Goal: Task Accomplishment & Management: Complete application form

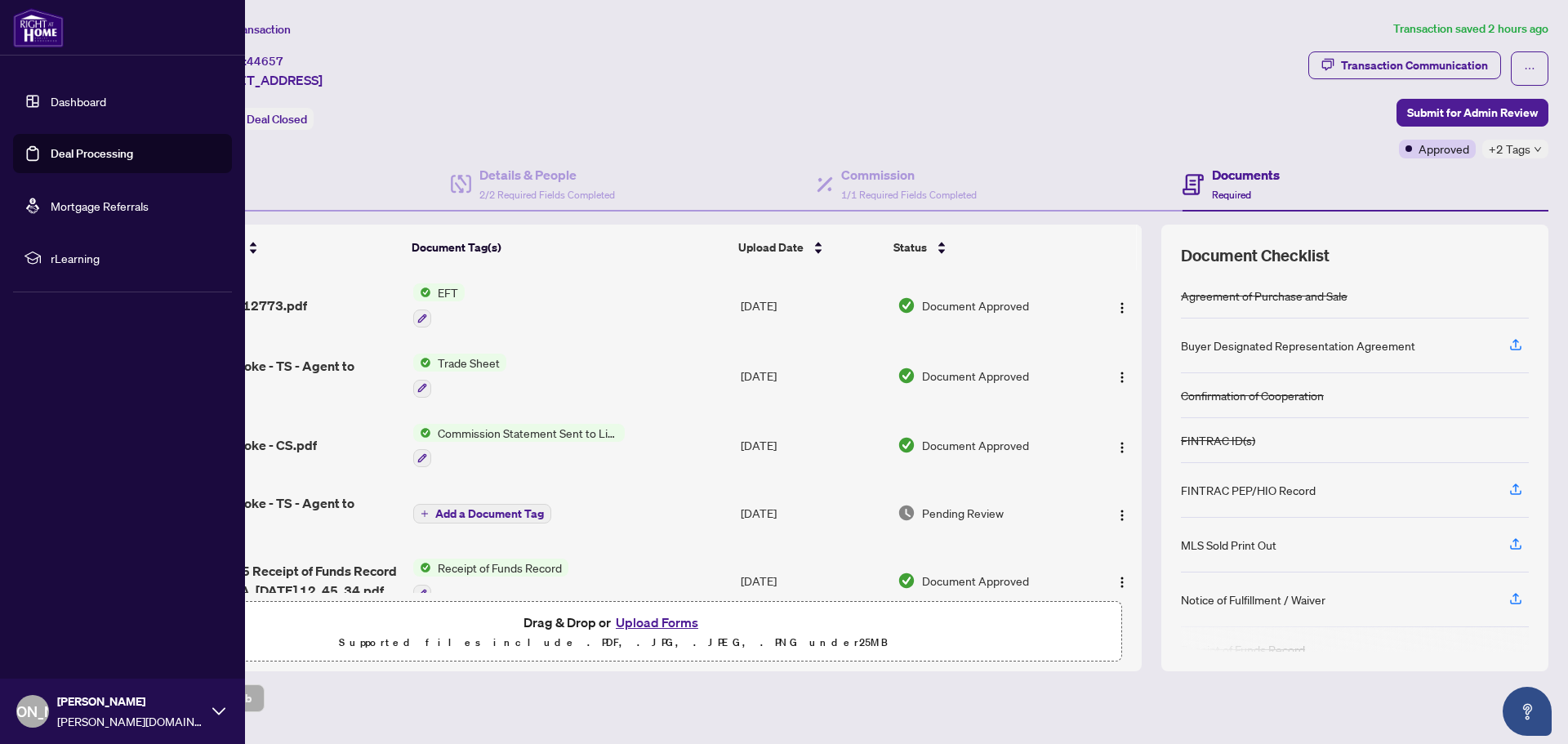
click at [59, 102] on link "Dashboard" at bounding box center [78, 101] width 56 height 15
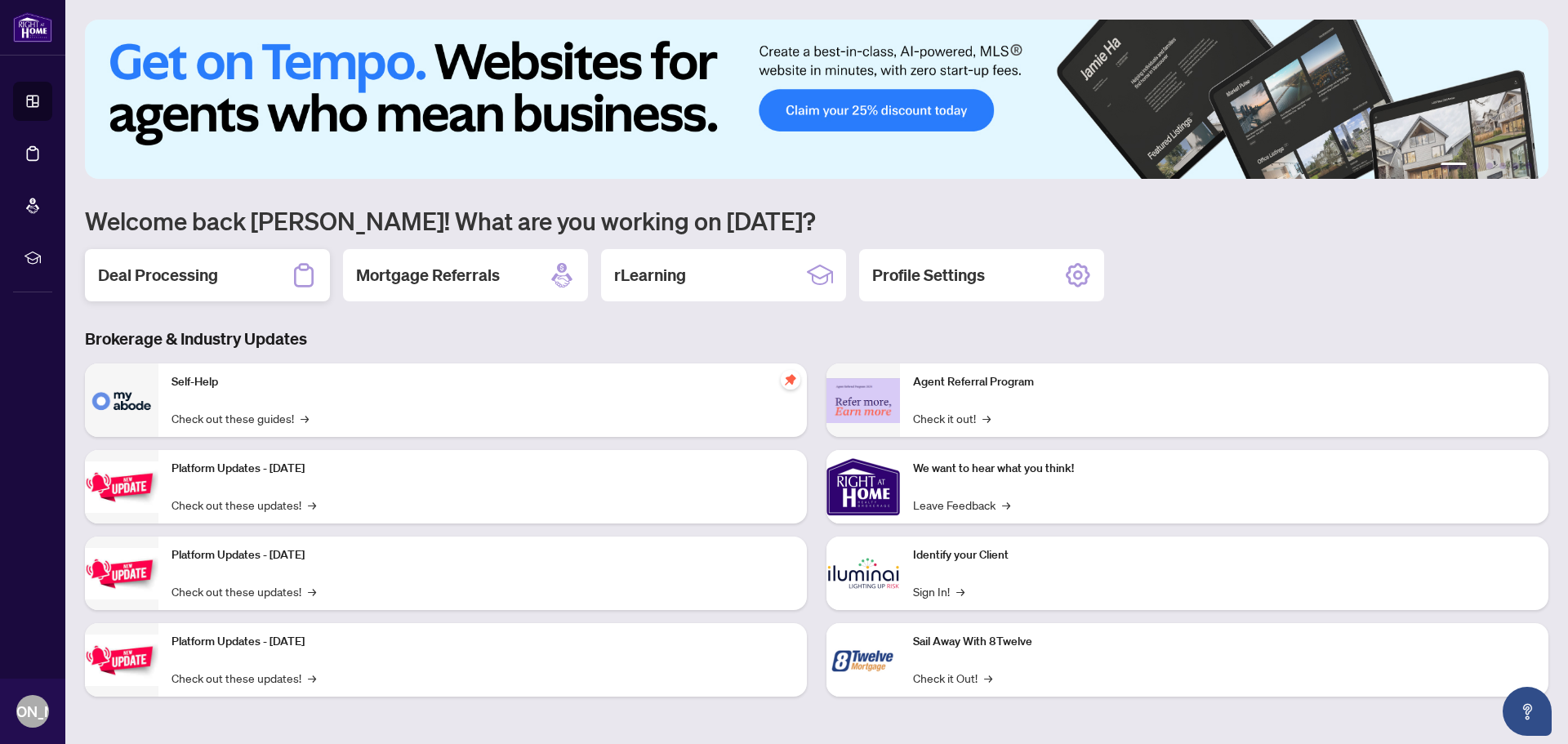
click at [200, 262] on div "Deal Processing" at bounding box center [207, 275] width 245 height 52
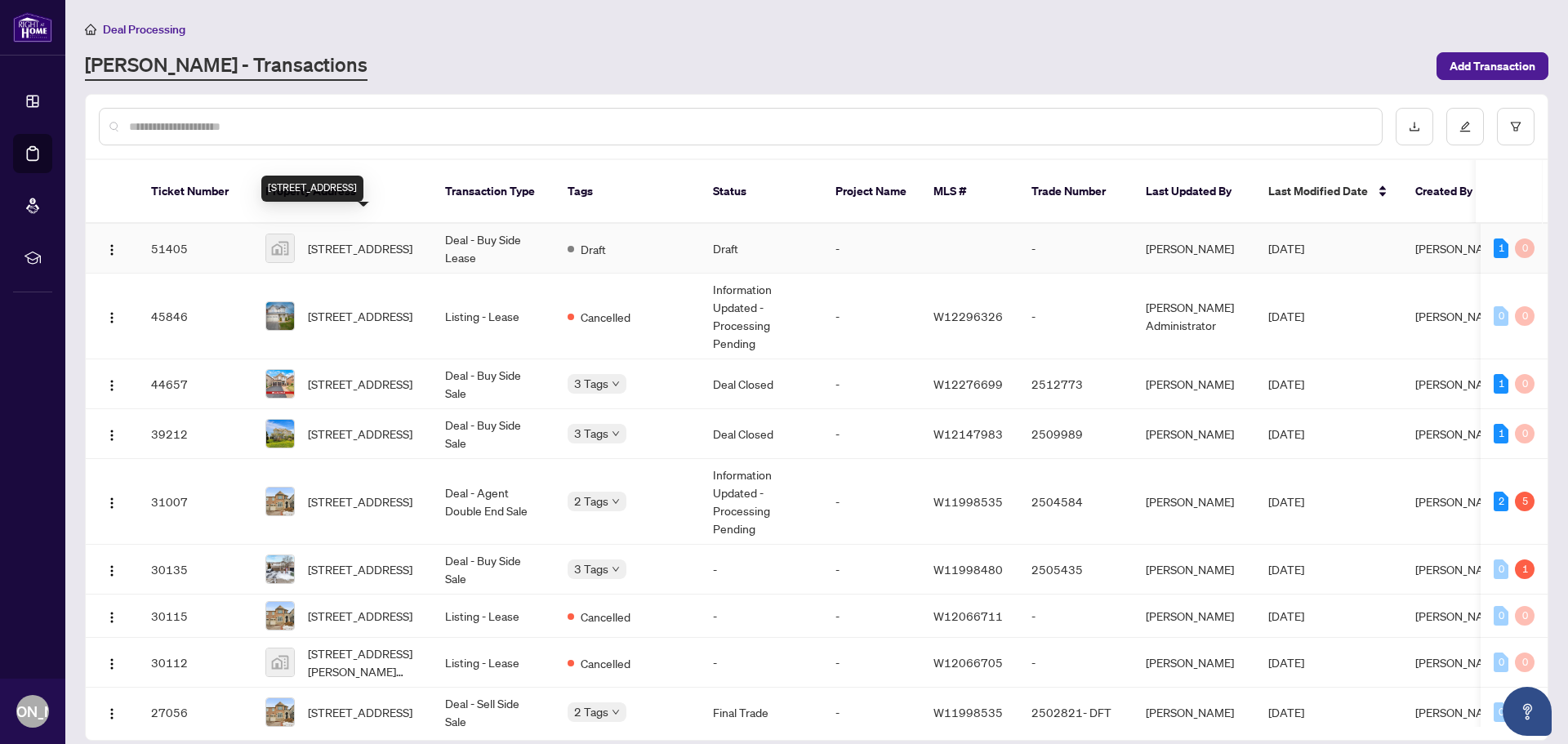
click at [362, 239] on span "[STREET_ADDRESS]" at bounding box center [360, 248] width 104 height 18
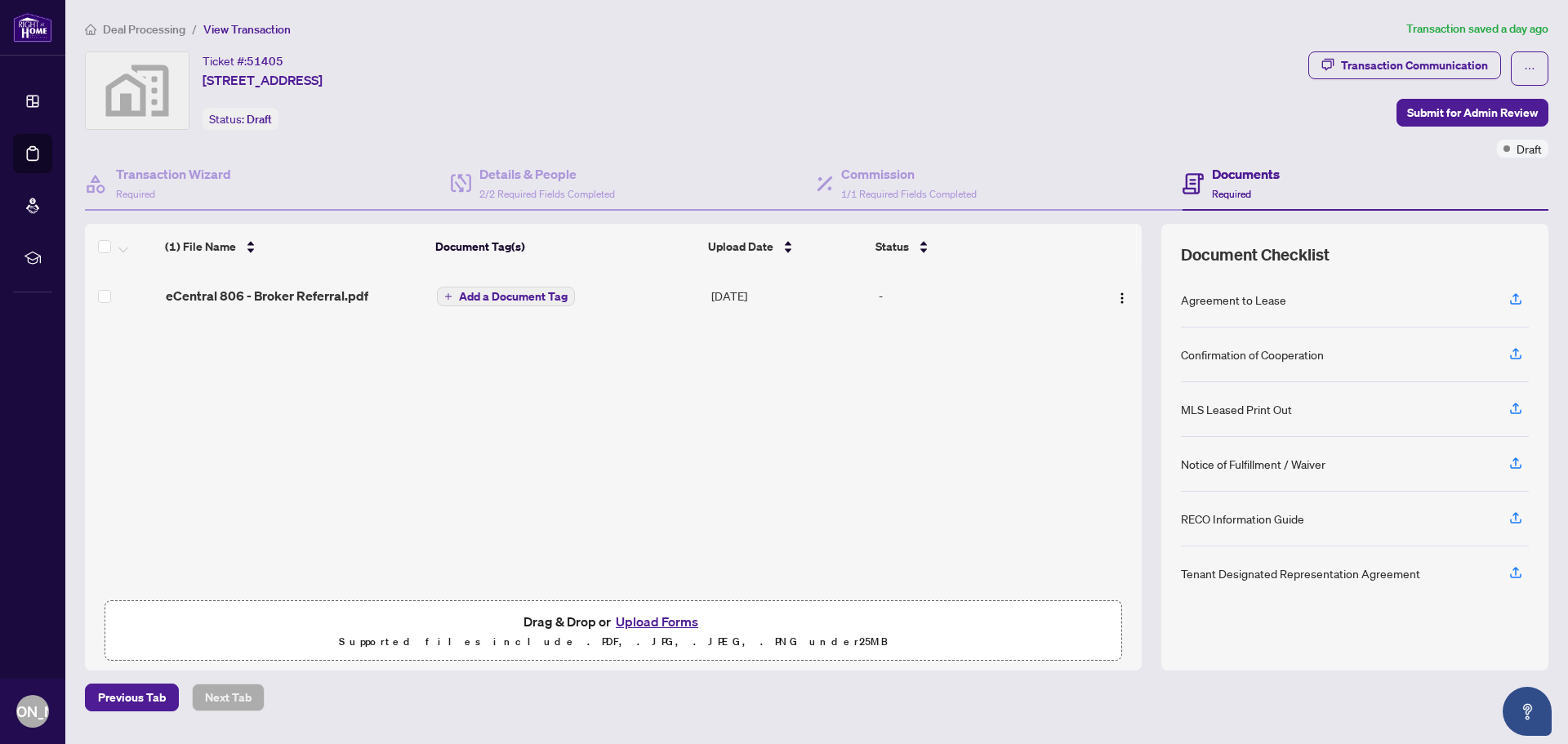
click at [96, 294] on td at bounding box center [122, 295] width 74 height 52
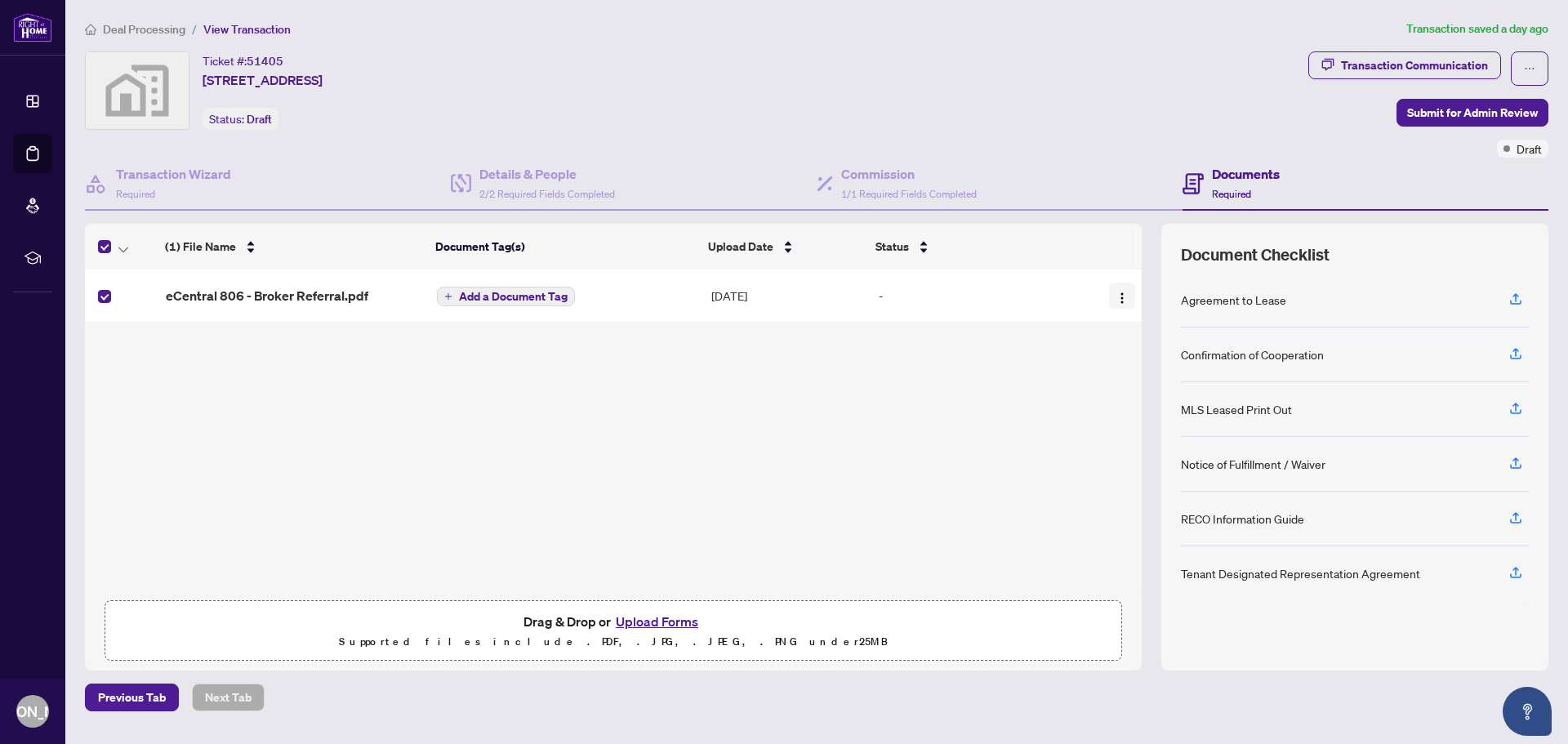
click at [1116, 299] on img "button" at bounding box center [1122, 298] width 13 height 13
click at [934, 427] on div "eCentral 806 - Broker Referral.pdf Add a Document Tag [DATE] -" at bounding box center [613, 430] width 1057 height 323
click at [636, 618] on button "Upload Forms" at bounding box center [656, 621] width 92 height 21
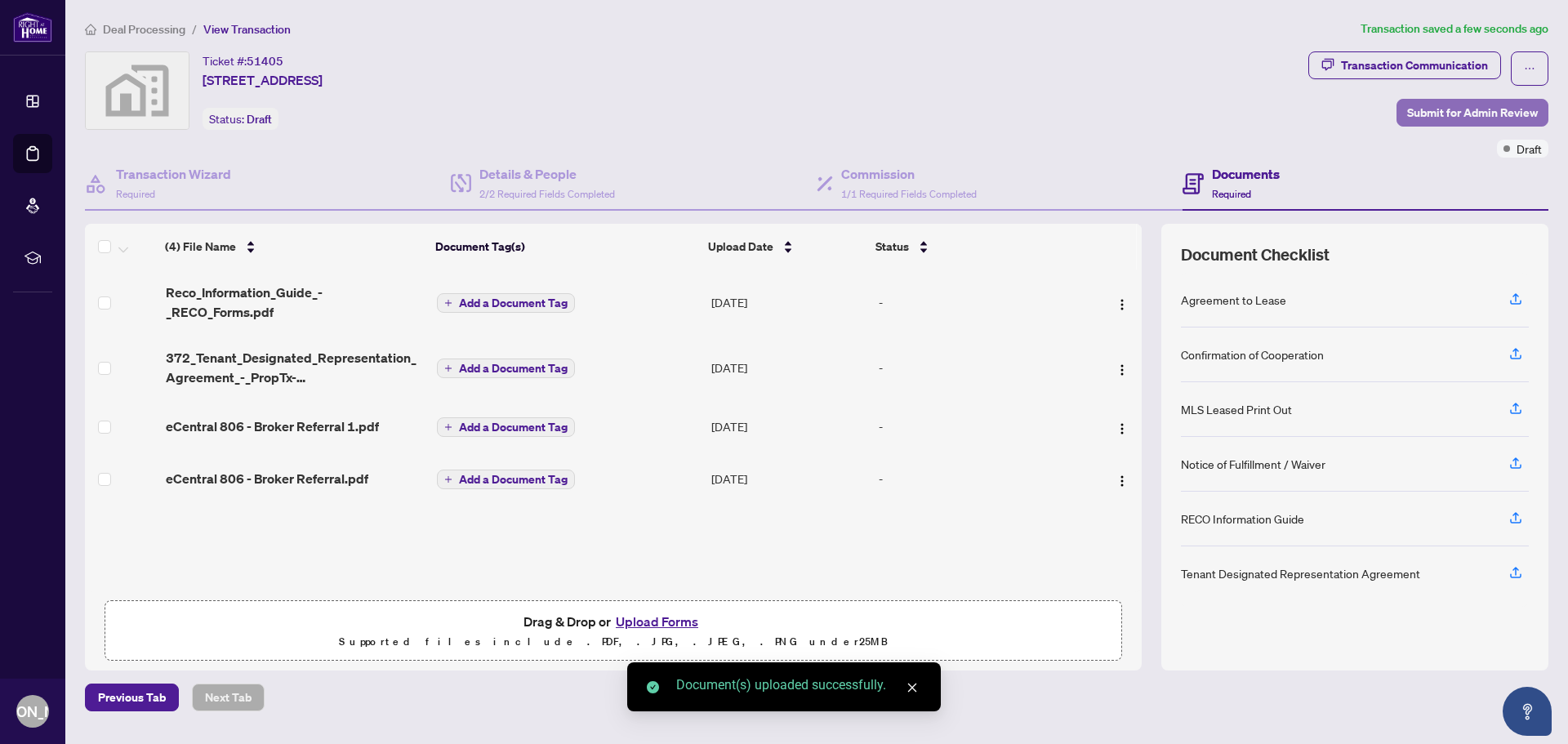
click at [1452, 110] on span "Submit for Admin Review" at bounding box center [1473, 113] width 131 height 27
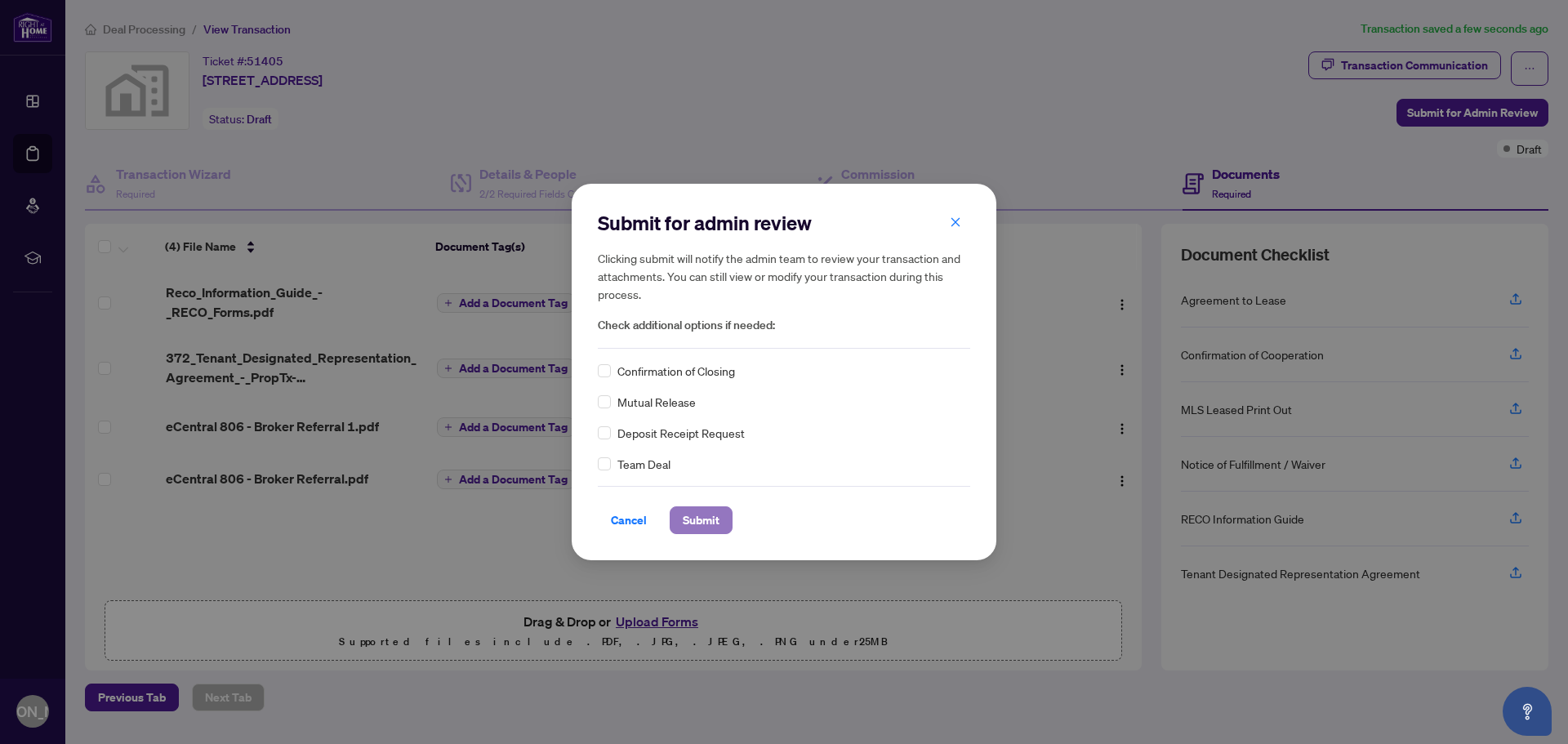
click at [705, 525] on span "Submit" at bounding box center [701, 520] width 37 height 27
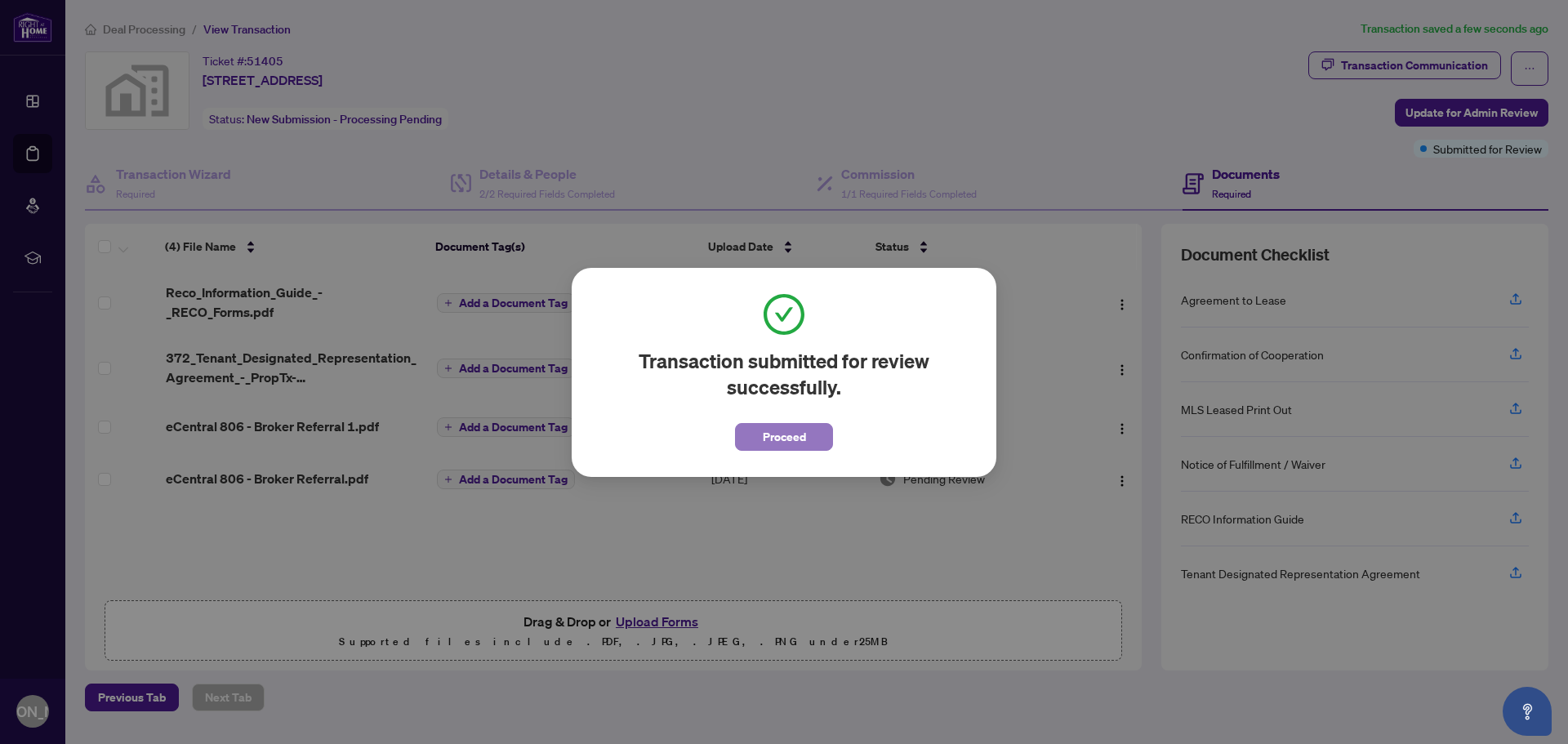
click at [797, 444] on span "Proceed" at bounding box center [784, 437] width 43 height 27
